Goal: Transaction & Acquisition: Purchase product/service

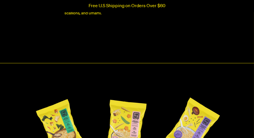
scroll to position [1090, 0]
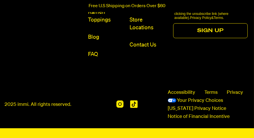
scroll to position [2610, 0]
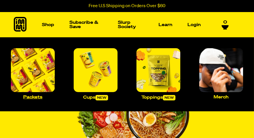
click at [32, 61] on img "Main navigation" at bounding box center [33, 70] width 44 height 44
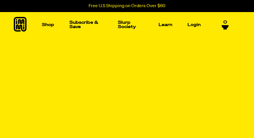
click at [194, 24] on link "Login" at bounding box center [194, 24] width 18 height 9
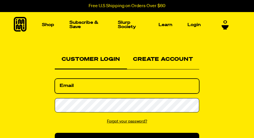
click at [69, 86] on input "Email" at bounding box center [127, 86] width 145 height 15
type input "[PERSON_NAME][EMAIL_ADDRESS][PERSON_NAME][DOMAIN_NAME]"
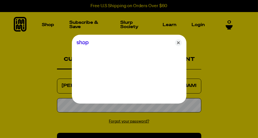
click at [64, 102] on div at bounding box center [129, 69] width 258 height 138
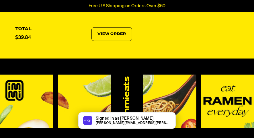
scroll to position [115, 0]
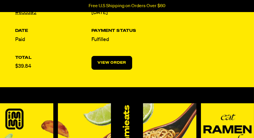
click at [113, 61] on link "View Order" at bounding box center [112, 63] width 41 height 14
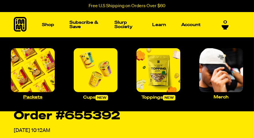
click at [42, 61] on img "Main navigation" at bounding box center [33, 70] width 44 height 44
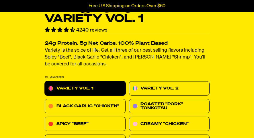
scroll to position [185, 0]
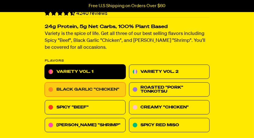
click at [85, 90] on link "Black Garlic "Chicken"" at bounding box center [85, 90] width 81 height 14
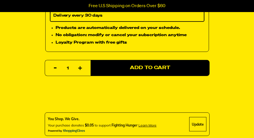
scroll to position [391, 0]
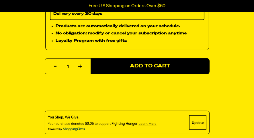
click at [79, 65] on icon "button" at bounding box center [80, 67] width 4 height 4
click at [80, 65] on icon "button" at bounding box center [80, 67] width 4 height 4
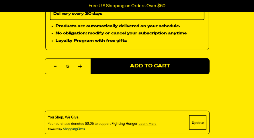
type input "6"
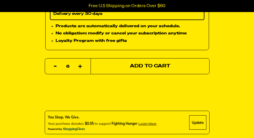
drag, startPoint x: 157, startPoint y: 65, endPoint x: 159, endPoint y: 63, distance: 3.3
click at [157, 64] on span "Add to Cart" at bounding box center [150, 66] width 40 height 5
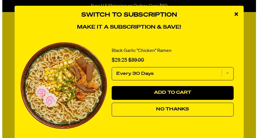
scroll to position [393, 0]
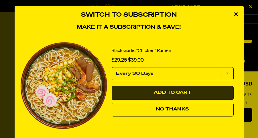
click at [177, 104] on button "No Thanks" at bounding box center [173, 110] width 122 height 14
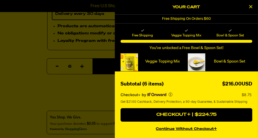
click at [251, 5] on icon "Close Cart" at bounding box center [251, 6] width 3 height 5
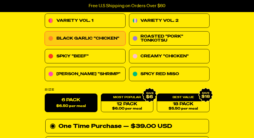
scroll to position [248, 0]
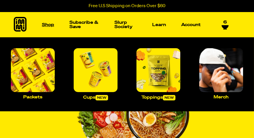
click at [48, 24] on link "Shop" at bounding box center [48, 24] width 17 height 9
click at [29, 64] on img "Main navigation" at bounding box center [33, 70] width 44 height 44
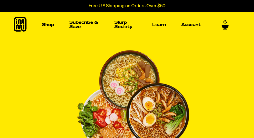
click at [224, 23] on span "6" at bounding box center [225, 22] width 3 height 5
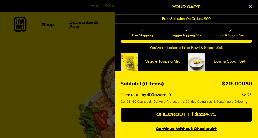
click at [251, 5] on icon "Close Cart" at bounding box center [251, 6] width 3 height 5
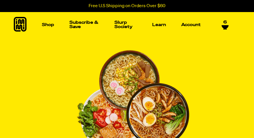
click at [225, 25] on icon at bounding box center [225, 25] width 7 height 5
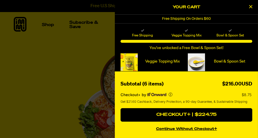
click at [251, 6] on icon "Close Cart" at bounding box center [251, 6] width 3 height 5
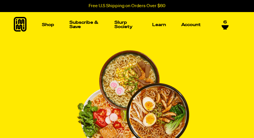
click at [0, 0] on div at bounding box center [0, 0] width 0 height 0
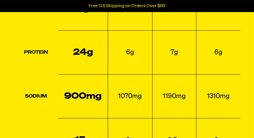
scroll to position [774, 0]
